Goal: Download file/media

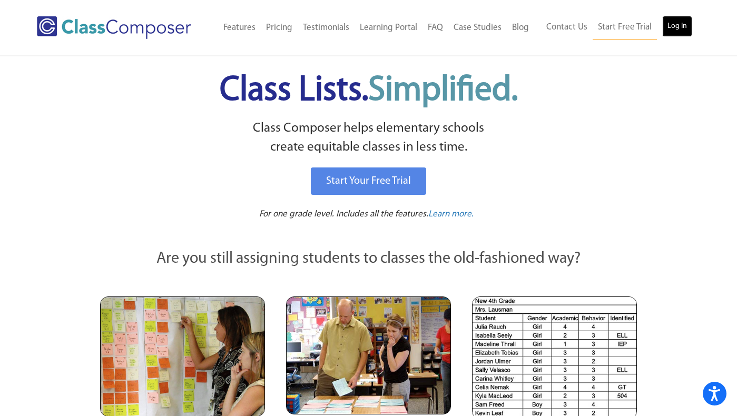
click at [683, 32] on link "Log In" at bounding box center [677, 26] width 30 height 21
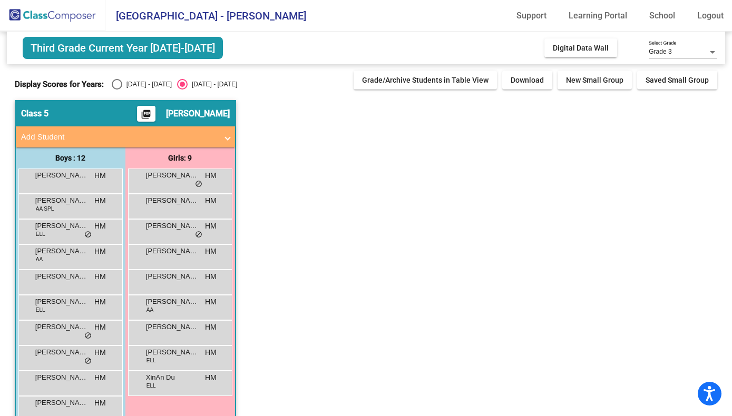
click at [114, 79] on div "Display Scores for Years: [DATE] - [DATE] [DATE] - [DATE] Grade/Archive Student…" at bounding box center [366, 80] width 702 height 19
click at [116, 81] on div "Select an option" at bounding box center [117, 84] width 11 height 11
click at [116, 90] on input "[DATE] - [DATE]" at bounding box center [116, 90] width 1 height 1
radio input "true"
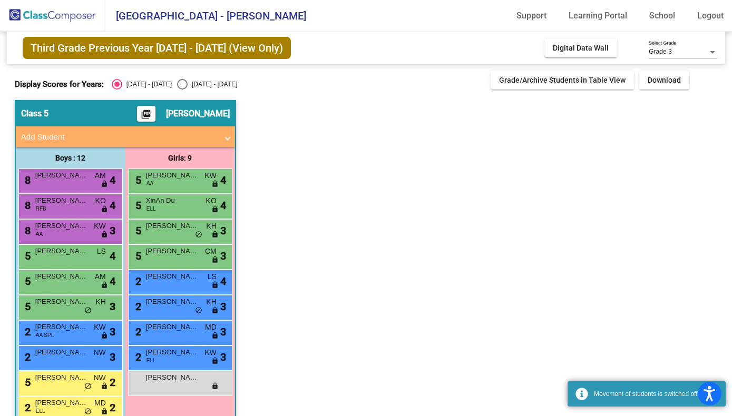
click at [152, 114] on mat-icon "picture_as_pdf" at bounding box center [146, 116] width 13 height 15
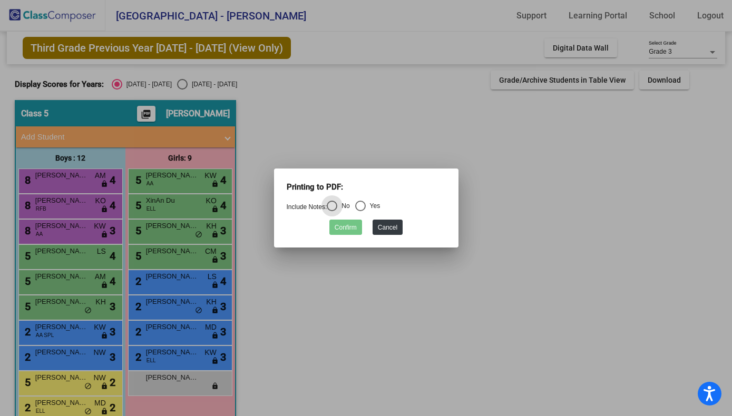
click at [362, 208] on div "Select an option" at bounding box center [360, 206] width 11 height 11
click at [360, 211] on input "Yes" at bounding box center [360, 211] width 1 height 1
radio input "true"
click at [344, 229] on button "Confirm" at bounding box center [345, 227] width 33 height 15
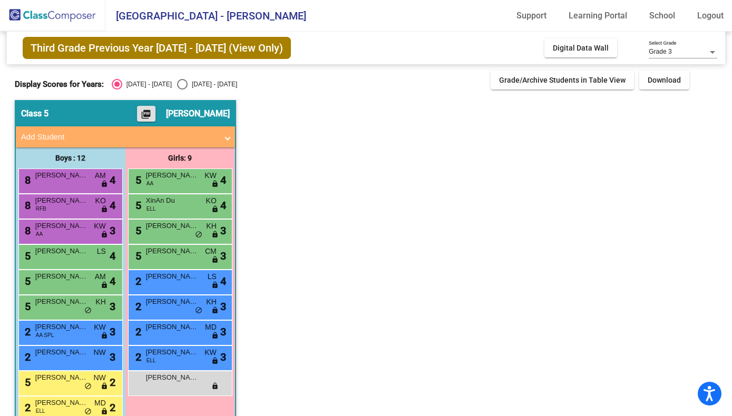
scroll to position [73, 0]
